Goal: Task Accomplishment & Management: Use online tool/utility

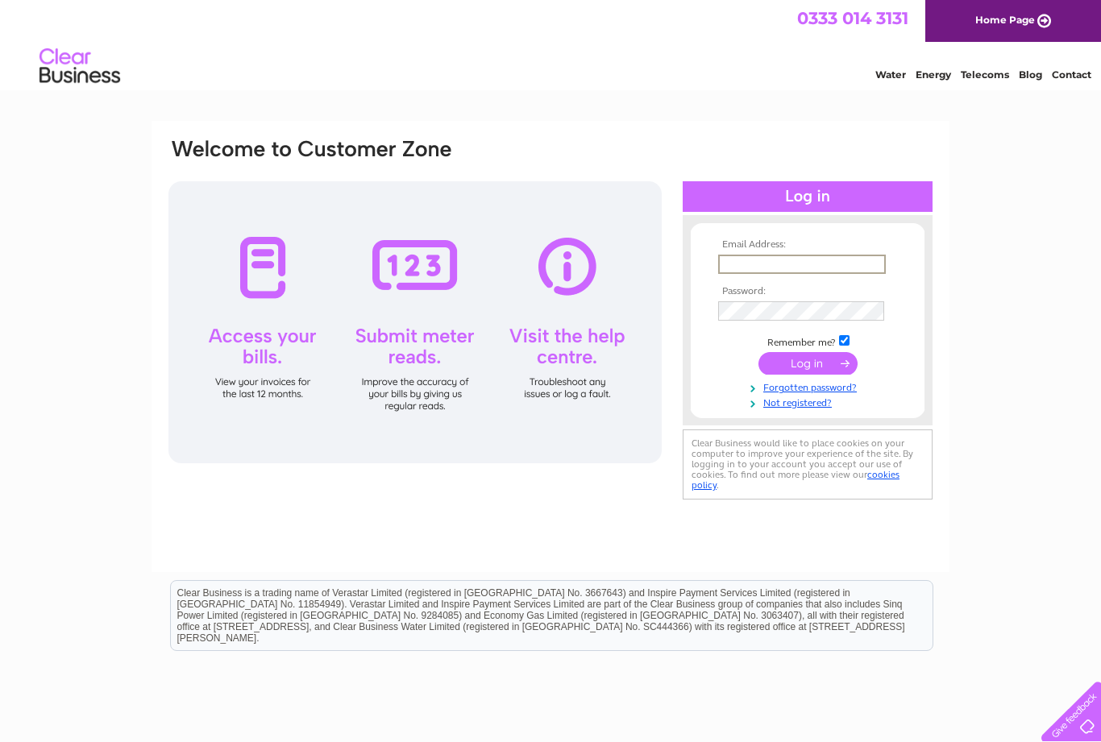
type input "[EMAIL_ADDRESS][DOMAIN_NAME]"
click at [808, 364] on input "submit" at bounding box center [808, 363] width 99 height 23
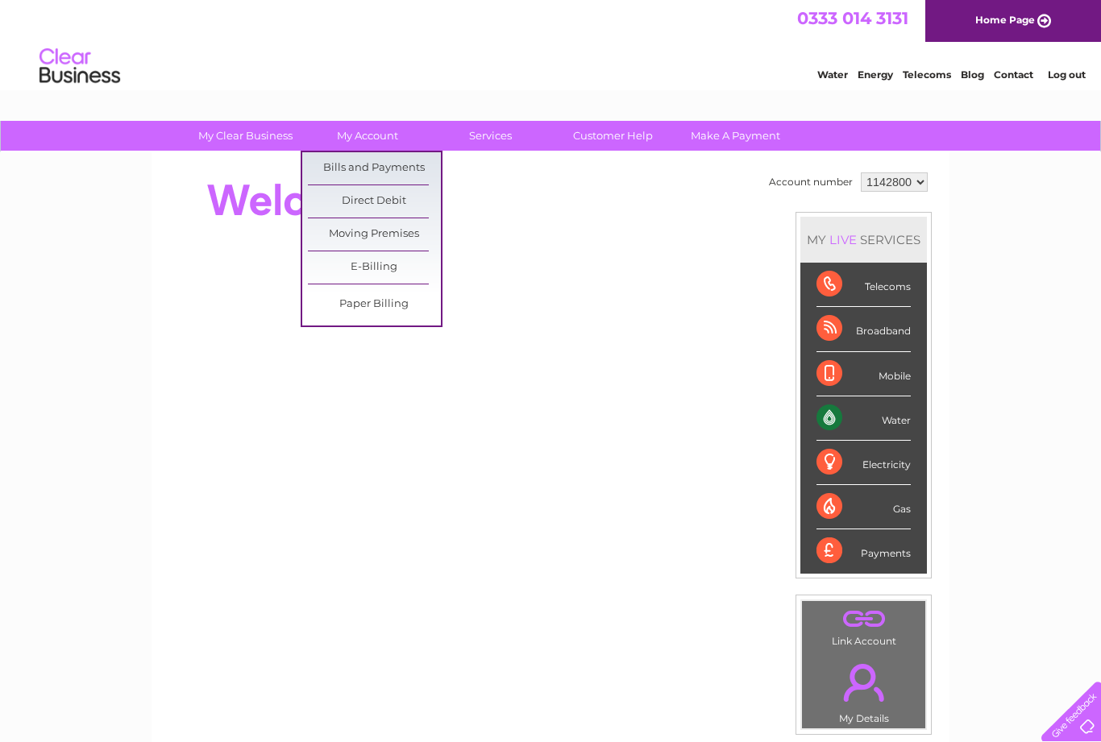
click at [368, 231] on link "Moving Premises" at bounding box center [374, 234] width 133 height 32
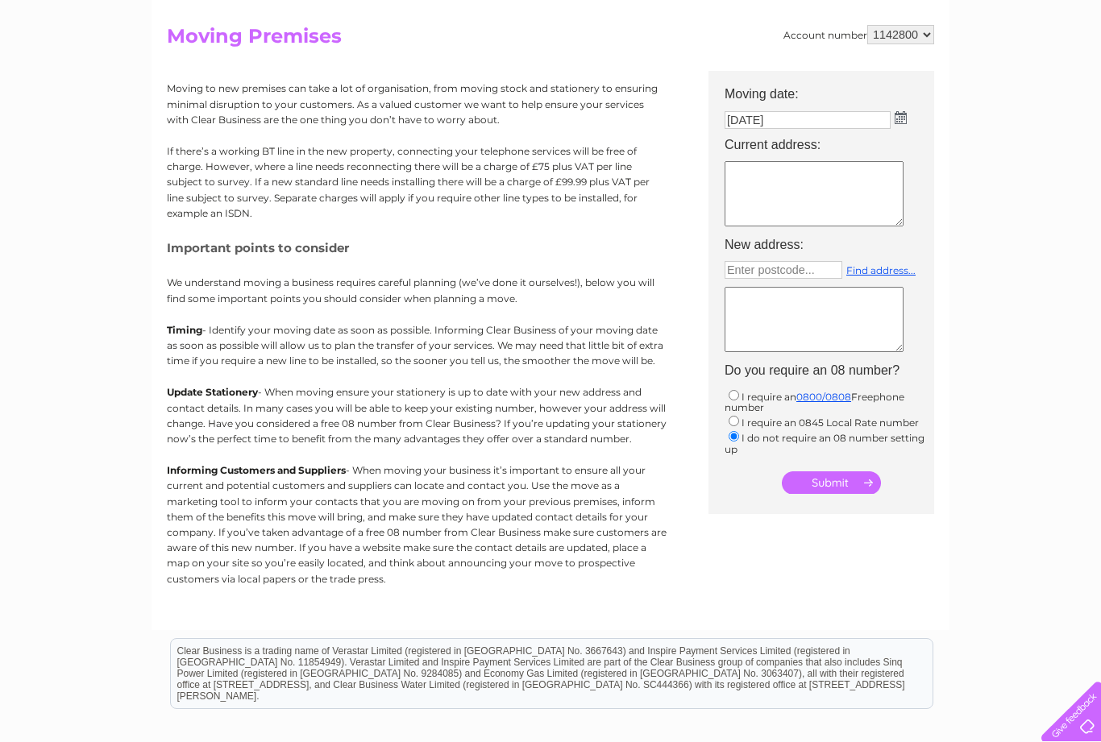
scroll to position [159, 0]
click at [902, 112] on img at bounding box center [901, 118] width 12 height 13
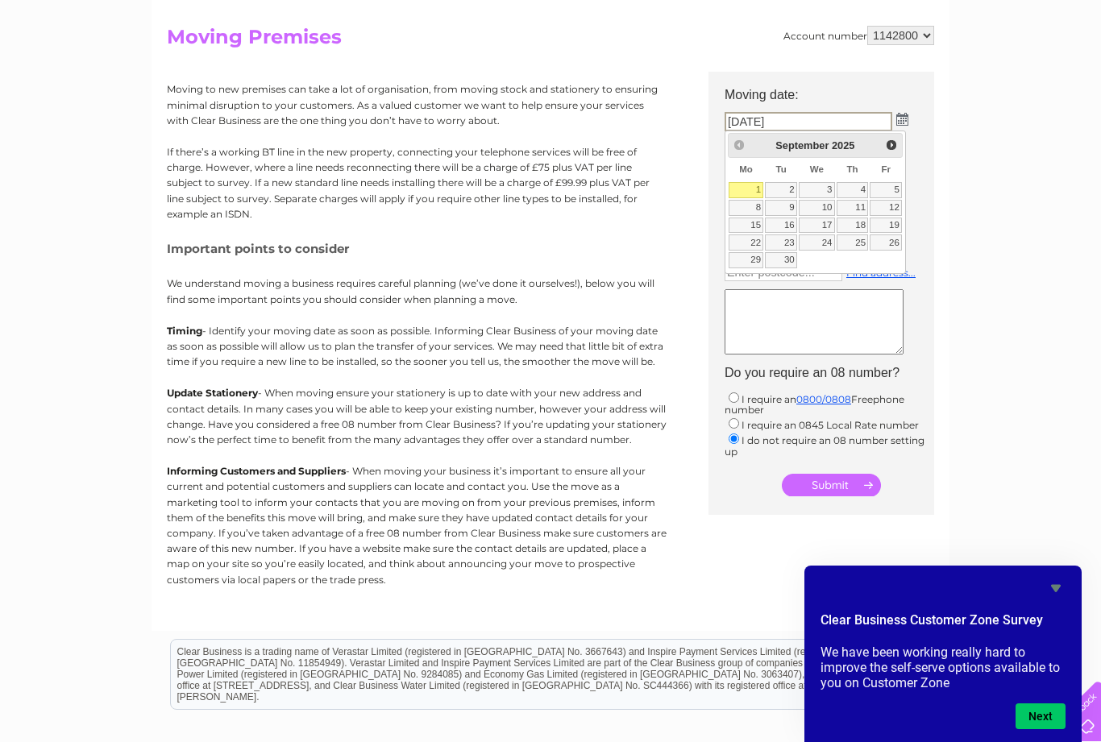
click at [1049, 318] on div "My Clear Business Login Details My Details My Preferences Link Account My Accou…" at bounding box center [550, 434] width 1101 height 945
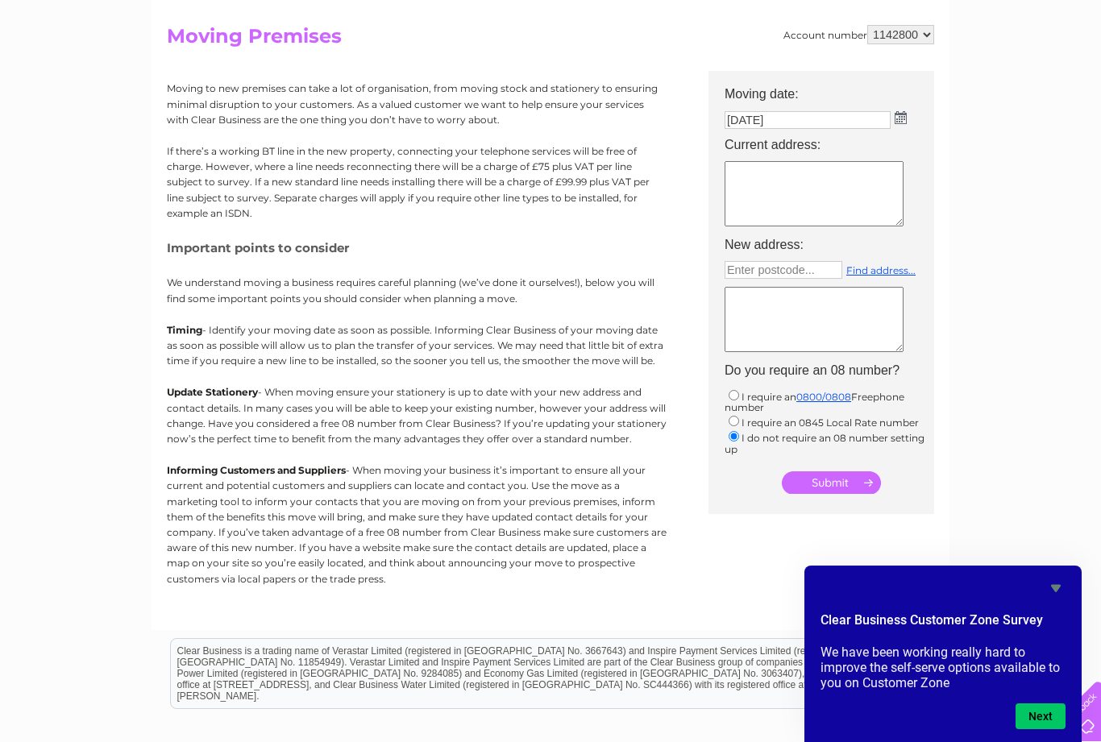
click at [1029, 329] on div "My Clear Business Login Details My Details My Preferences Link Account My Accou…" at bounding box center [550, 433] width 1101 height 945
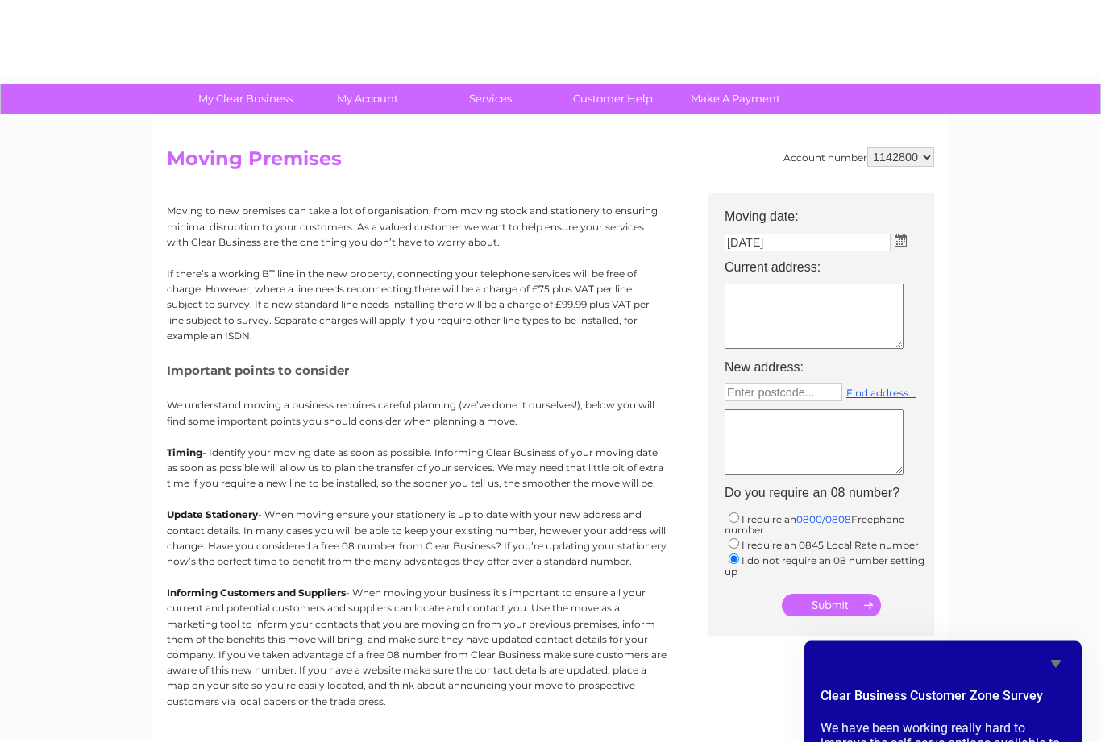
scroll to position [0, 0]
